Goal: Transaction & Acquisition: Download file/media

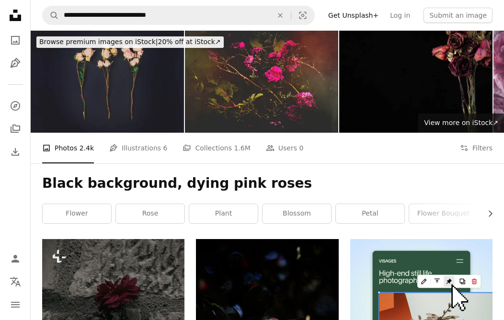
scroll to position [1309, 0]
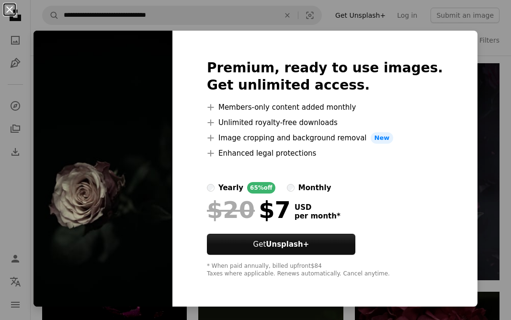
click at [8, 8] on button "An X shape" at bounding box center [9, 9] width 11 height 11
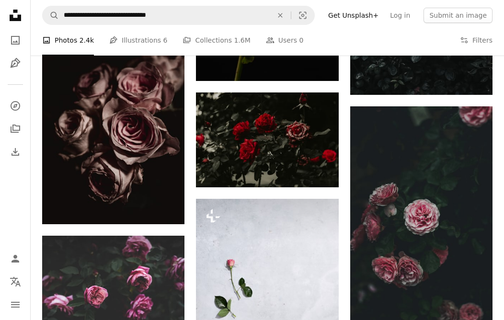
scroll to position [2539, 0]
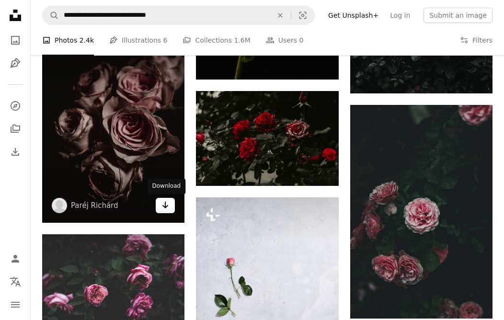
click at [165, 204] on icon "Download" at bounding box center [165, 205] width 6 height 7
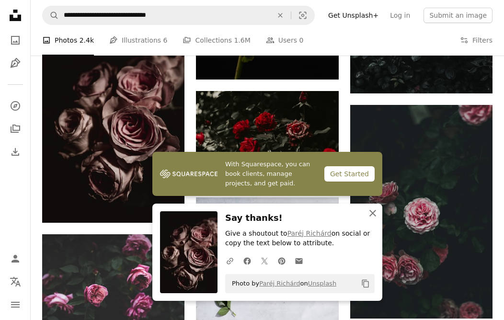
click at [371, 212] on icon "An X shape" at bounding box center [372, 212] width 11 height 11
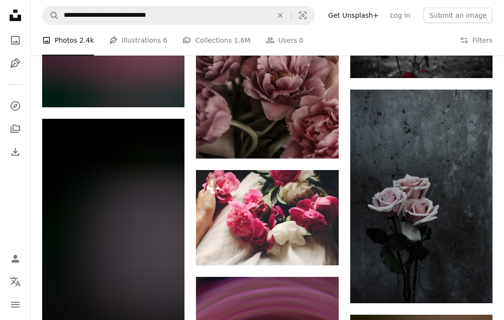
scroll to position [4183, 0]
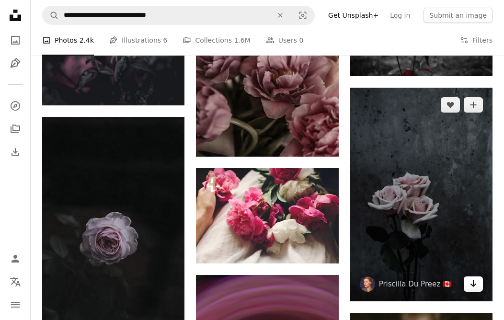
click at [472, 281] on icon "Arrow pointing down" at bounding box center [473, 283] width 8 height 11
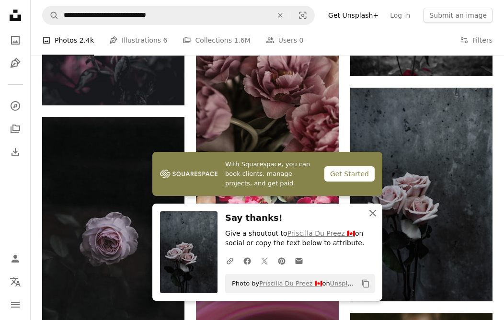
click at [370, 214] on icon "An X shape" at bounding box center [372, 212] width 11 height 11
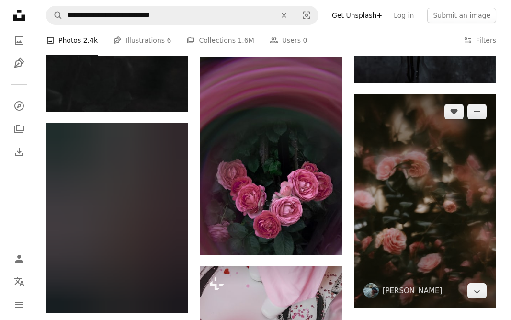
scroll to position [4400, 0]
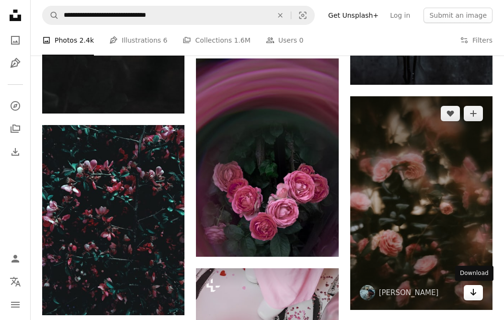
click at [475, 292] on icon "Arrow pointing down" at bounding box center [473, 291] width 8 height 11
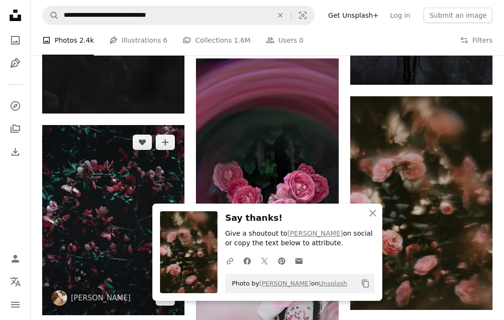
click at [126, 190] on img at bounding box center [113, 220] width 142 height 190
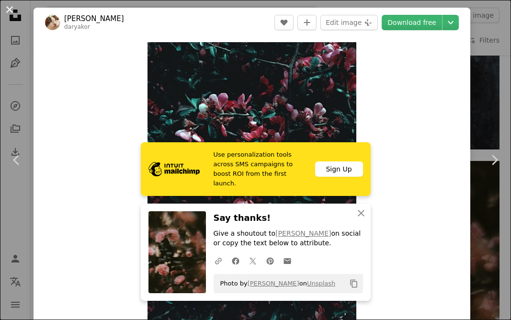
click at [10, 8] on button "An X shape" at bounding box center [9, 9] width 11 height 11
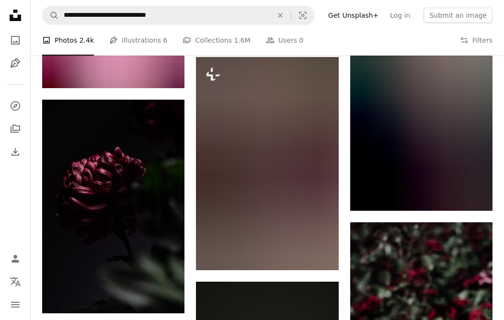
scroll to position [9488, 0]
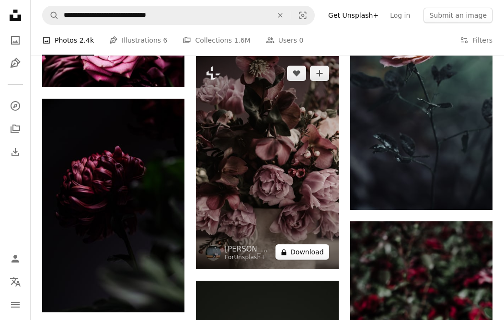
click at [317, 253] on button "A lock Download" at bounding box center [302, 251] width 54 height 15
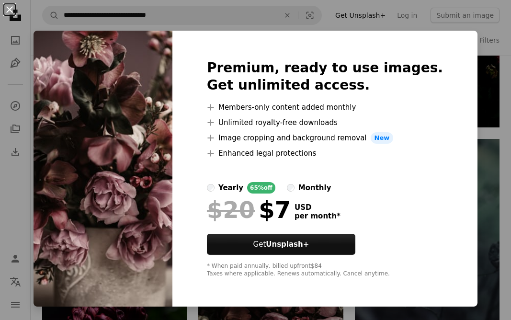
click at [9, 6] on button "An X shape" at bounding box center [9, 9] width 11 height 11
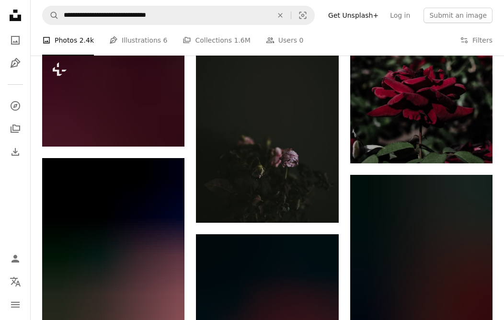
scroll to position [9761, 0]
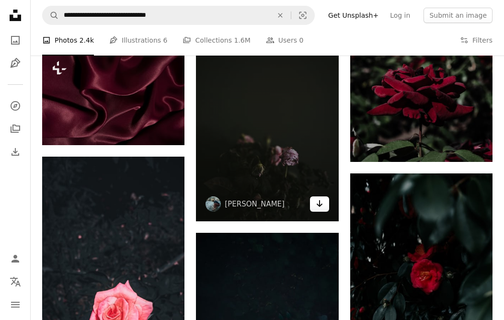
click at [325, 207] on link "Arrow pointing down" at bounding box center [319, 203] width 19 height 15
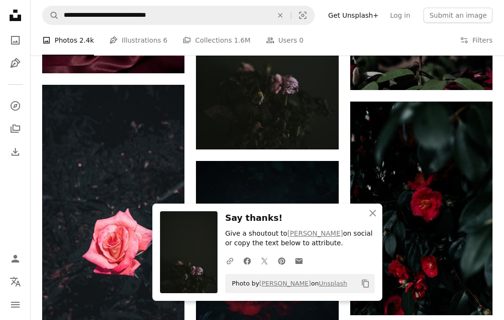
scroll to position [9832, 0]
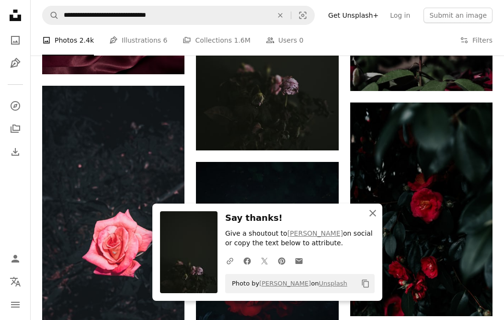
click at [372, 214] on icon "An X shape" at bounding box center [372, 212] width 11 height 11
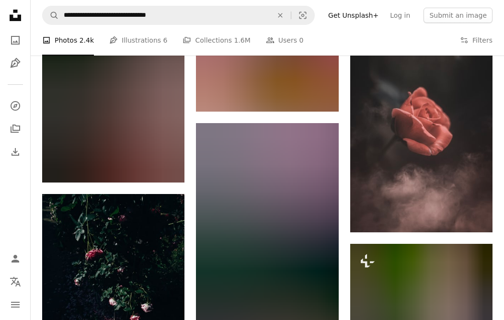
scroll to position [14180, 0]
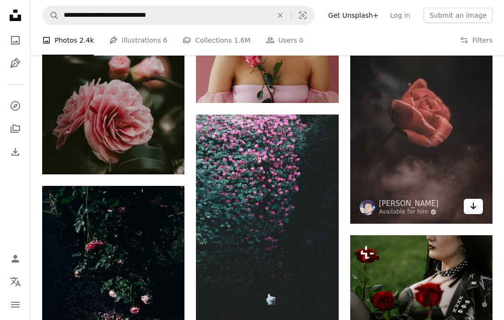
click at [479, 209] on link "Arrow pointing down" at bounding box center [473, 206] width 19 height 15
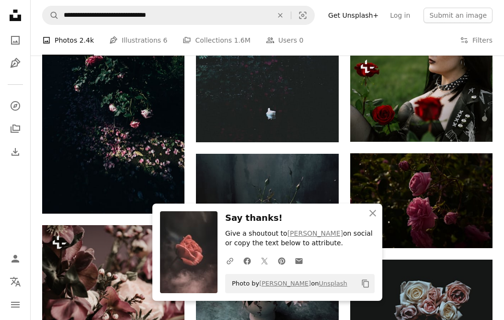
scroll to position [14367, 0]
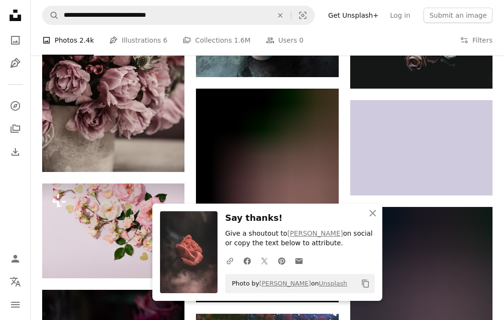
scroll to position [14640, 0]
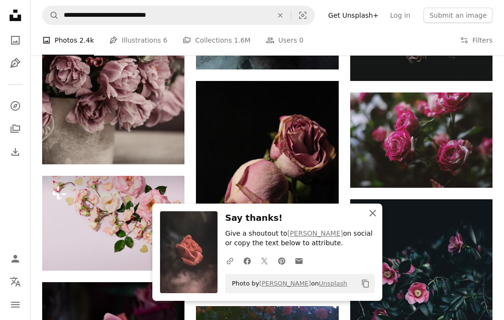
click at [369, 213] on icon "An X shape" at bounding box center [372, 212] width 11 height 11
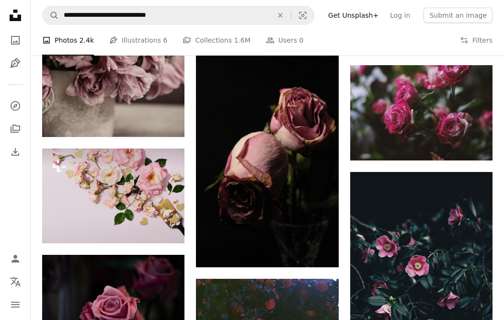
scroll to position [14666, 0]
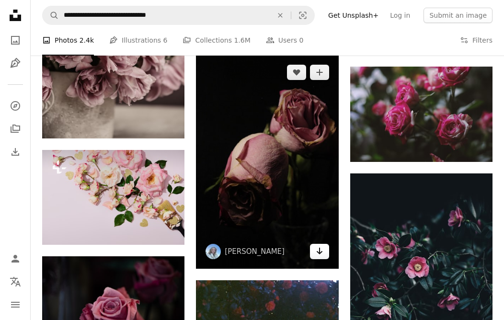
click at [318, 253] on icon "Arrow pointing down" at bounding box center [320, 250] width 8 height 11
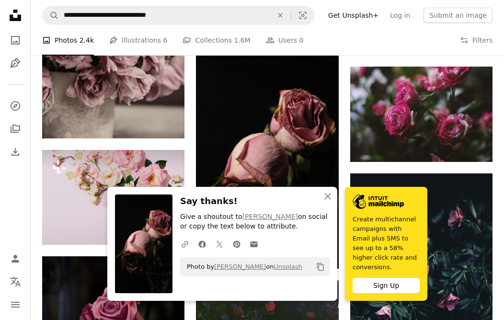
click at [291, 197] on div "An X shape Close Say thanks! Give a shoutout to [PERSON_NAME] on social or copy…" at bounding box center [222, 244] width 230 height 114
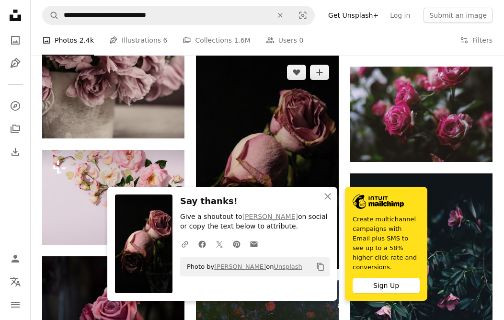
click at [288, 155] on img at bounding box center [267, 162] width 142 height 214
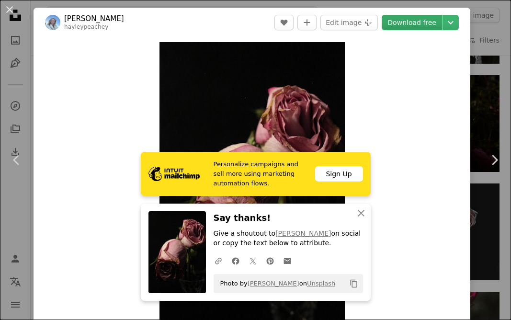
click at [420, 25] on link "Download free" at bounding box center [412, 22] width 60 height 15
click at [11, 9] on button "An X shape" at bounding box center [9, 9] width 11 height 11
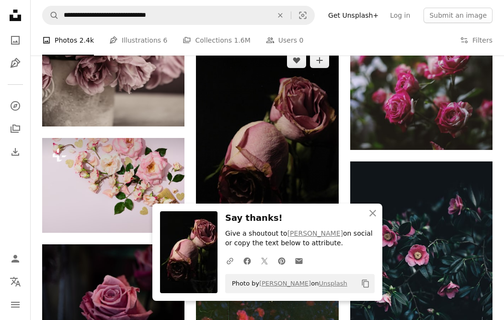
scroll to position [14730, 0]
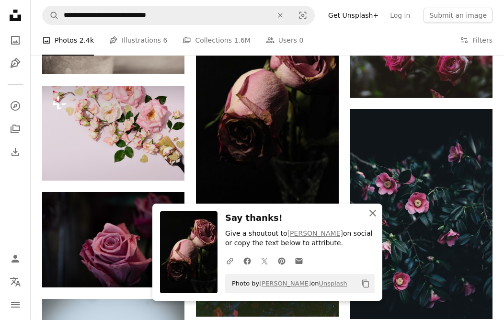
click at [373, 214] on icon "An X shape" at bounding box center [372, 212] width 11 height 11
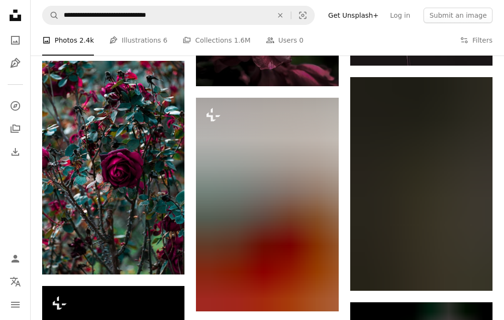
scroll to position [16226, 0]
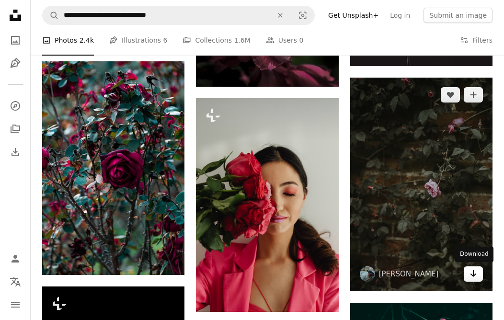
click at [473, 273] on icon "Download" at bounding box center [473, 273] width 6 height 7
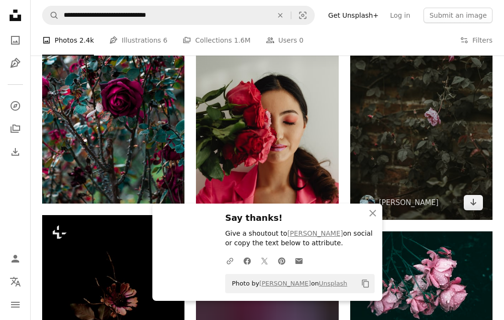
scroll to position [16309, 0]
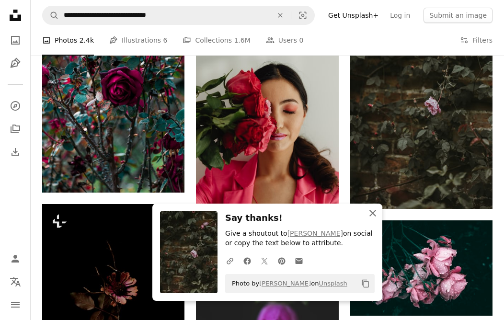
click at [373, 212] on icon "button" at bounding box center [372, 213] width 7 height 7
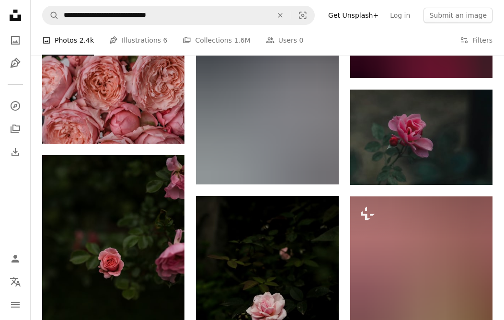
scroll to position [17619, 0]
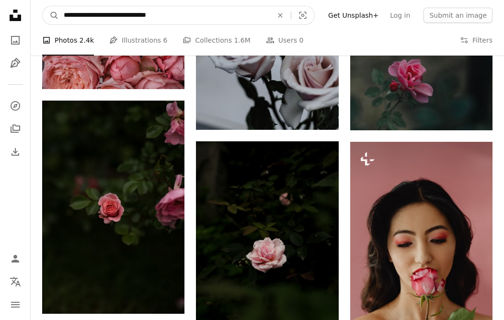
click at [155, 13] on input "**********" at bounding box center [164, 15] width 211 height 18
type input "**********"
click button "A magnifying glass" at bounding box center [51, 15] width 16 height 18
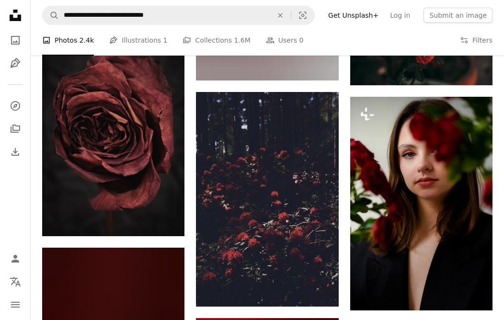
scroll to position [3923, 0]
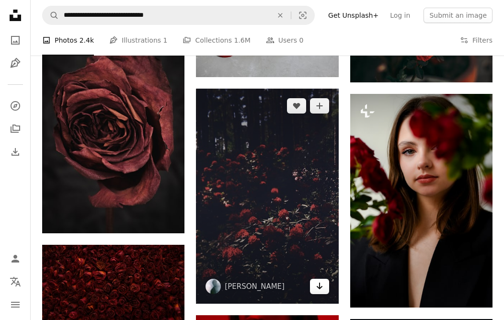
click at [322, 287] on icon "Arrow pointing down" at bounding box center [320, 285] width 8 height 11
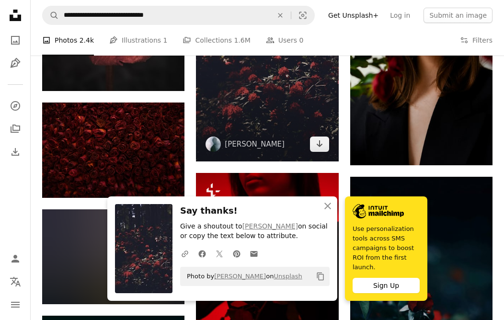
scroll to position [4067, 0]
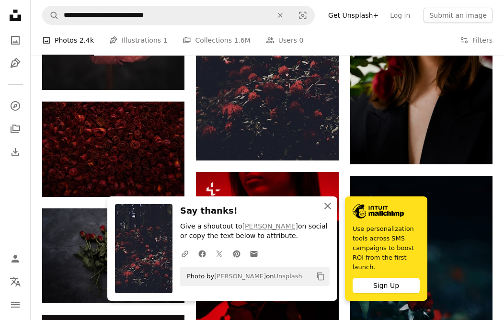
click at [325, 205] on icon "An X shape" at bounding box center [327, 205] width 11 height 11
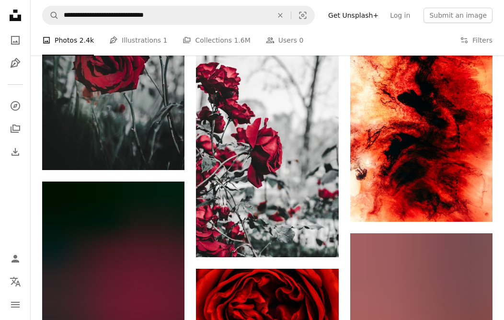
scroll to position [27488, 0]
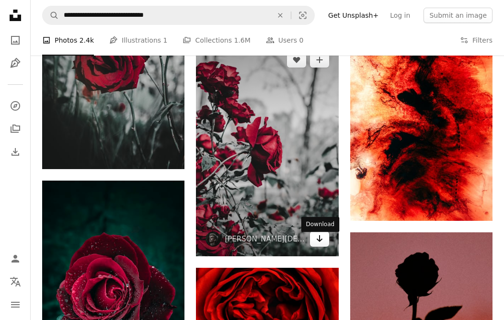
click at [322, 242] on icon "Arrow pointing down" at bounding box center [320, 238] width 8 height 11
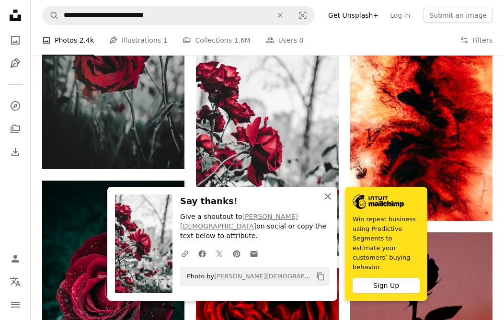
click at [327, 202] on icon "An X shape" at bounding box center [327, 196] width 11 height 11
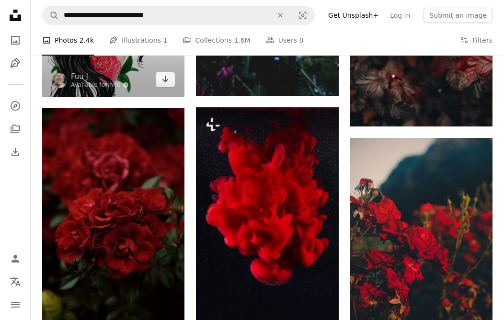
scroll to position [42303, 0]
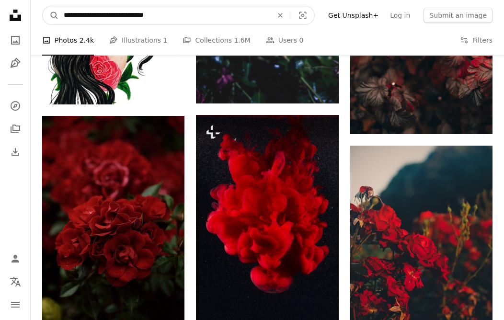
drag, startPoint x: 178, startPoint y: 15, endPoint x: 61, endPoint y: 14, distance: 116.9
click at [61, 14] on input "**********" at bounding box center [164, 15] width 211 height 18
click at [88, 16] on input "**********" at bounding box center [164, 15] width 211 height 18
type input "**********"
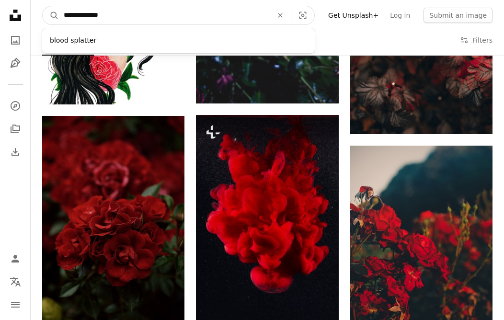
click button "A magnifying glass" at bounding box center [51, 15] width 16 height 18
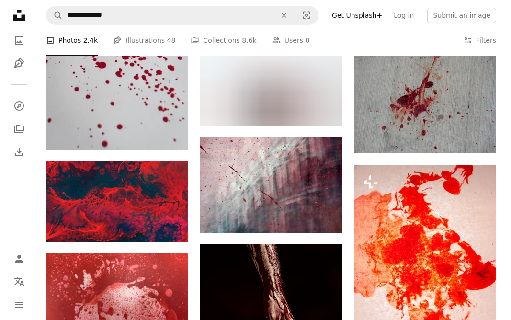
scroll to position [427, 0]
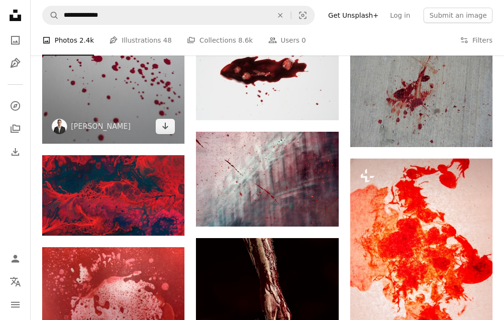
click at [113, 99] on img at bounding box center [113, 32] width 142 height 226
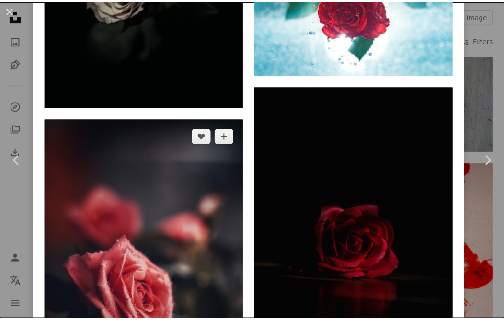
scroll to position [4928, 0]
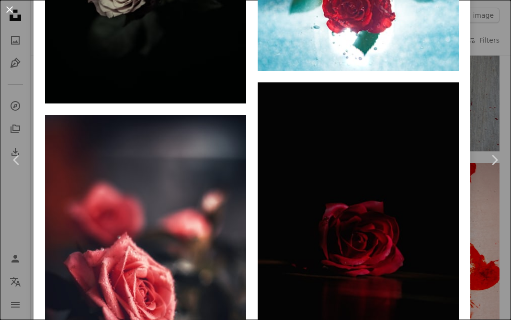
click at [10, 8] on button "An X shape" at bounding box center [9, 9] width 11 height 11
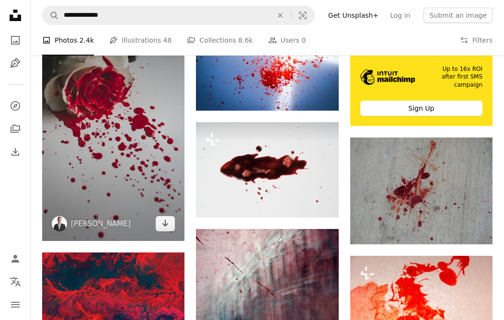
scroll to position [323, 0]
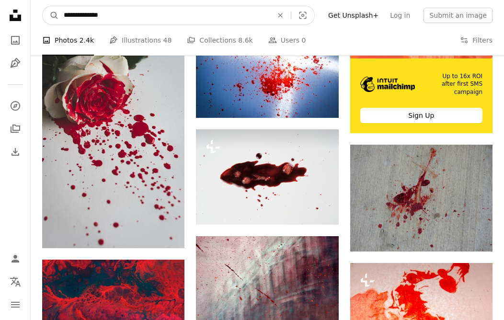
click at [112, 14] on input "**********" at bounding box center [164, 15] width 211 height 18
type input "**********"
click button "A magnifying glass" at bounding box center [51, 15] width 16 height 18
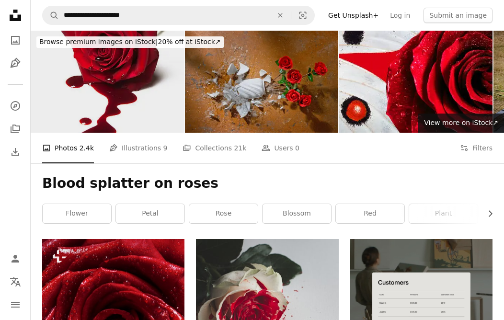
click at [89, 95] on img at bounding box center [107, 82] width 153 height 102
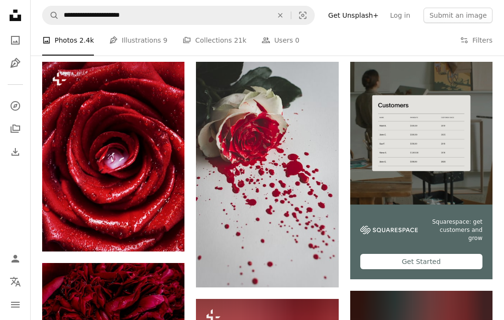
scroll to position [179, 0]
